Goal: Task Accomplishment & Management: Use online tool/utility

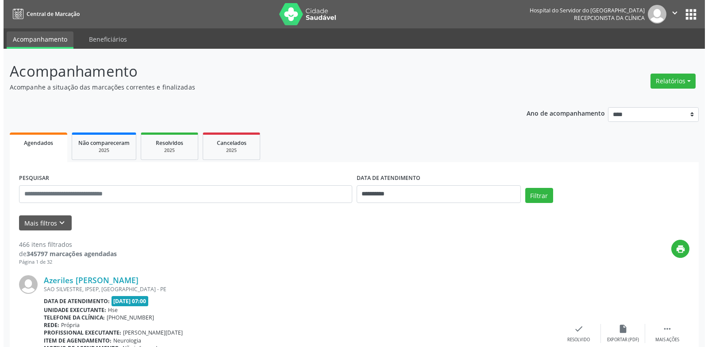
scroll to position [12, 0]
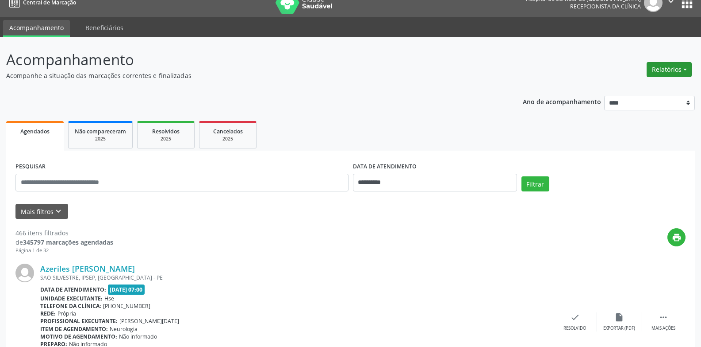
click at [673, 65] on button "Relatórios" at bounding box center [669, 69] width 45 height 15
click at [633, 96] on link "Procedimentos realizados" at bounding box center [644, 101] width 95 height 12
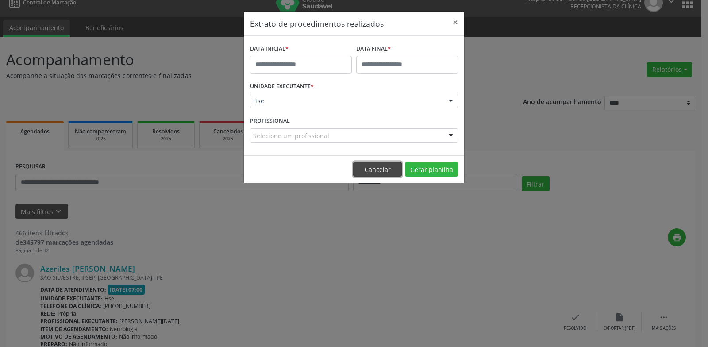
click at [387, 168] on button "Cancelar" at bounding box center [377, 169] width 49 height 15
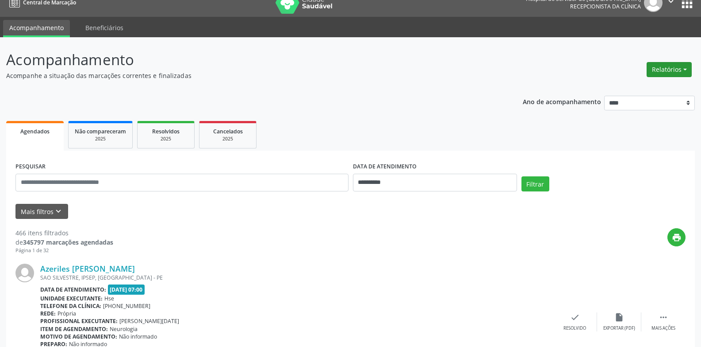
drag, startPoint x: 683, startPoint y: 69, endPoint x: 676, endPoint y: 74, distance: 9.2
click at [682, 69] on button "Relatórios" at bounding box center [669, 69] width 45 height 15
click at [660, 84] on link "Agendamentos" at bounding box center [644, 88] width 95 height 12
select select "*"
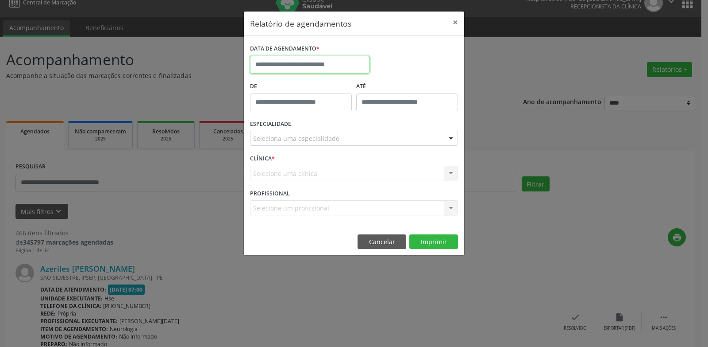
drag, startPoint x: 346, startPoint y: 66, endPoint x: 341, endPoint y: 70, distance: 6.3
click at [343, 67] on input "text" at bounding box center [309, 65] width 119 height 18
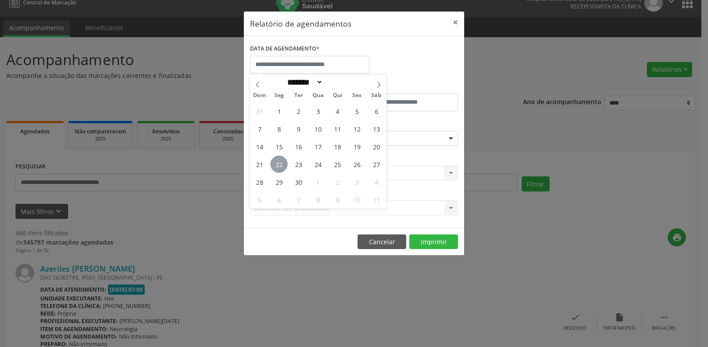
click at [281, 164] on span "22" at bounding box center [278, 163] width 17 height 17
type input "**********"
click at [281, 164] on span "22" at bounding box center [278, 163] width 17 height 17
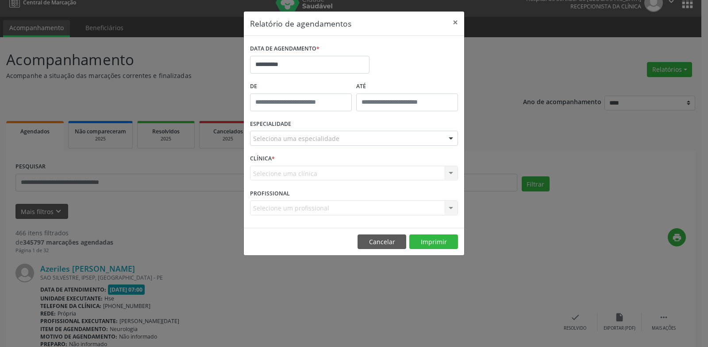
click at [366, 142] on div "Seleciona uma especialidade" at bounding box center [354, 138] width 208 height 15
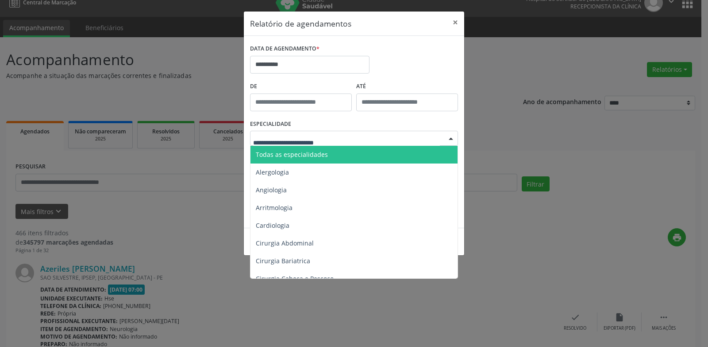
click at [361, 143] on input "text" at bounding box center [346, 143] width 187 height 18
click at [360, 149] on span "Todas as especialidades" at bounding box center [355, 155] width 208 height 18
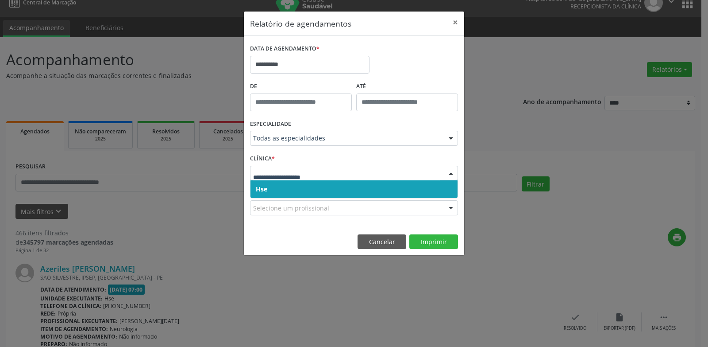
click at [347, 189] on span "Hse" at bounding box center [354, 189] width 207 height 18
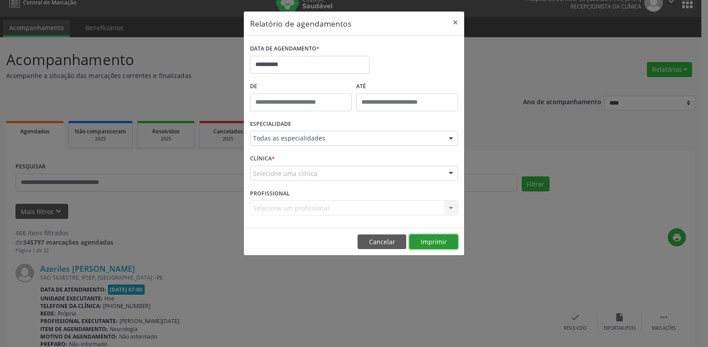
click at [428, 239] on button "Imprimir" at bounding box center [433, 241] width 49 height 15
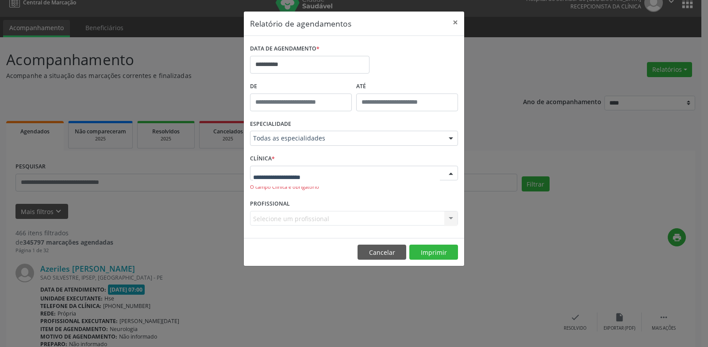
click at [363, 170] on div at bounding box center [354, 173] width 208 height 15
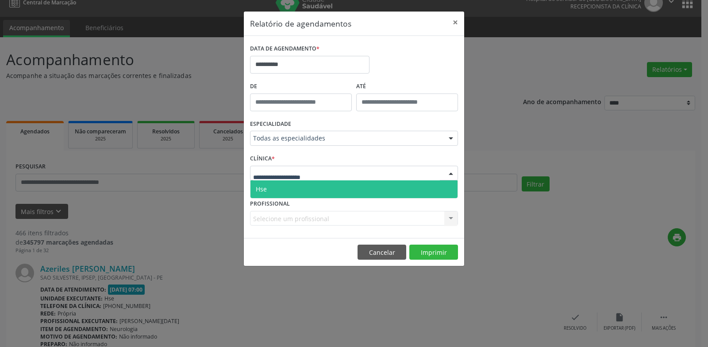
click at [357, 190] on span "Hse" at bounding box center [354, 189] width 207 height 18
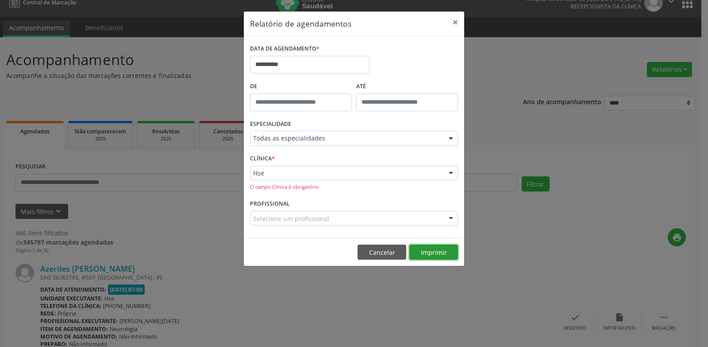
click at [441, 247] on button "Imprimir" at bounding box center [433, 251] width 49 height 15
